Goal: Task Accomplishment & Management: Use online tool/utility

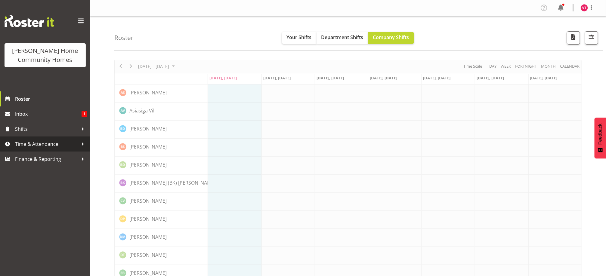
click at [59, 140] on span "Time & Attendance" at bounding box center [46, 144] width 63 height 9
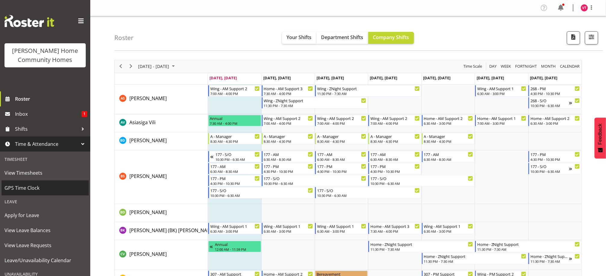
click at [52, 187] on span "GPS Time Clock" at bounding box center [45, 188] width 81 height 9
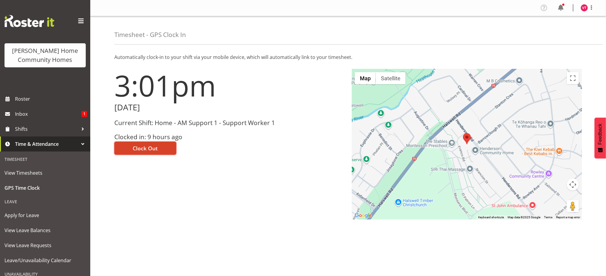
click at [145, 143] on button "Clock Out" at bounding box center [145, 148] width 62 height 13
click at [585, 8] on img at bounding box center [584, 7] width 7 height 7
click at [559, 31] on link "Log Out" at bounding box center [567, 31] width 58 height 11
